Goal: Information Seeking & Learning: Learn about a topic

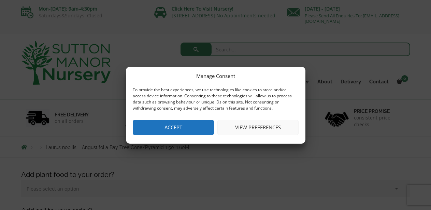
click at [190, 126] on button "Accept" at bounding box center [173, 127] width 81 height 15
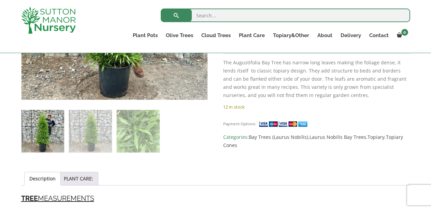
scroll to position [354, 0]
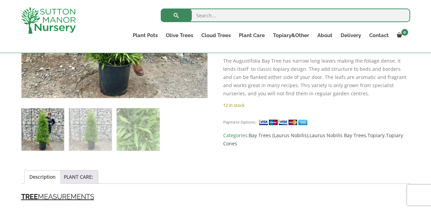
click at [209, 18] on input "search" at bounding box center [285, 16] width 249 height 14
type input "bay trees"
click at [161, 9] on button "submit" at bounding box center [176, 16] width 31 height 14
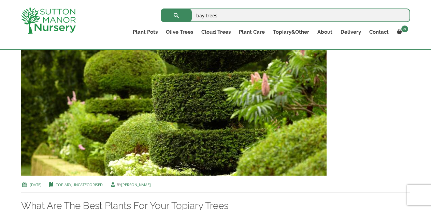
scroll to position [521, 0]
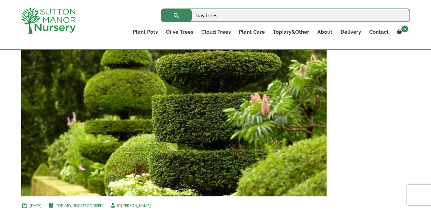
click at [197, 16] on input "bay trees" at bounding box center [285, 16] width 249 height 14
type input "standard bay trees"
click at [161, 9] on button "submit" at bounding box center [176, 16] width 31 height 14
